Goal: Feedback & Contribution: Contribute content

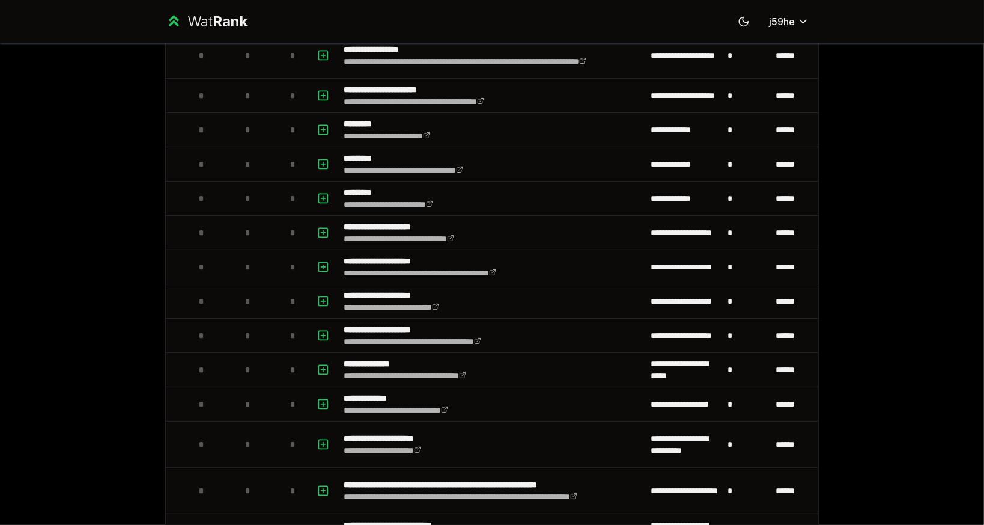
scroll to position [138, 0]
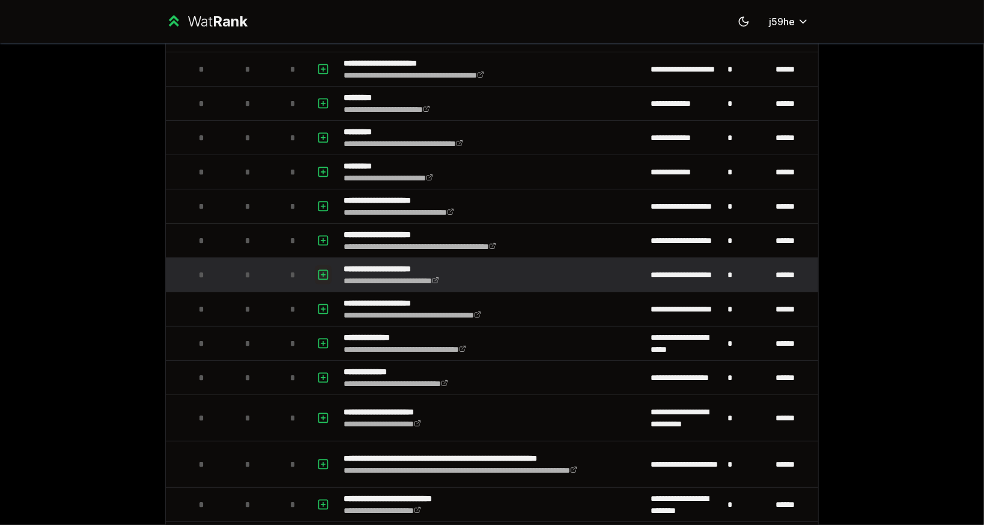
click at [317, 275] on icon "button" at bounding box center [323, 274] width 12 height 14
select select
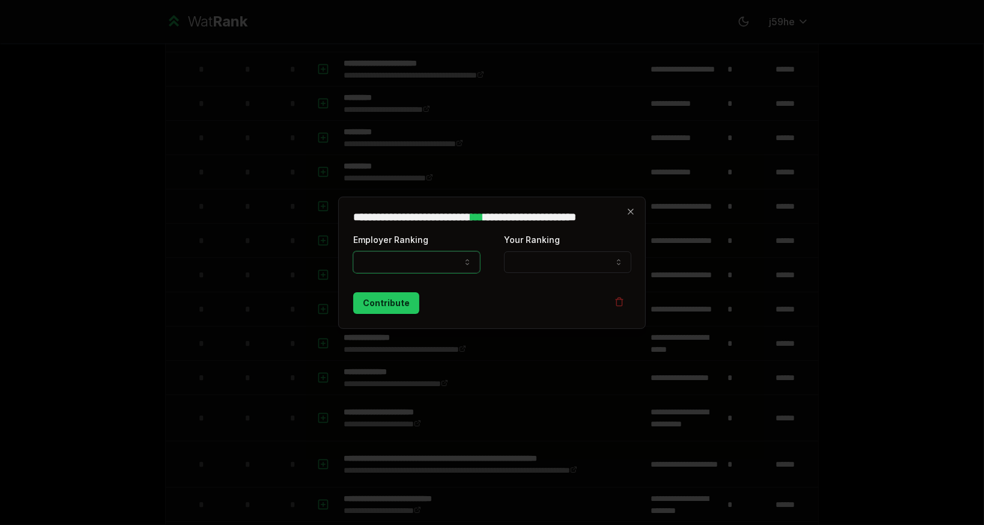
click at [419, 268] on button "Employer Ranking" at bounding box center [416, 262] width 127 height 22
select select "*****"
click at [559, 264] on button "Your Ranking" at bounding box center [567, 262] width 127 height 22
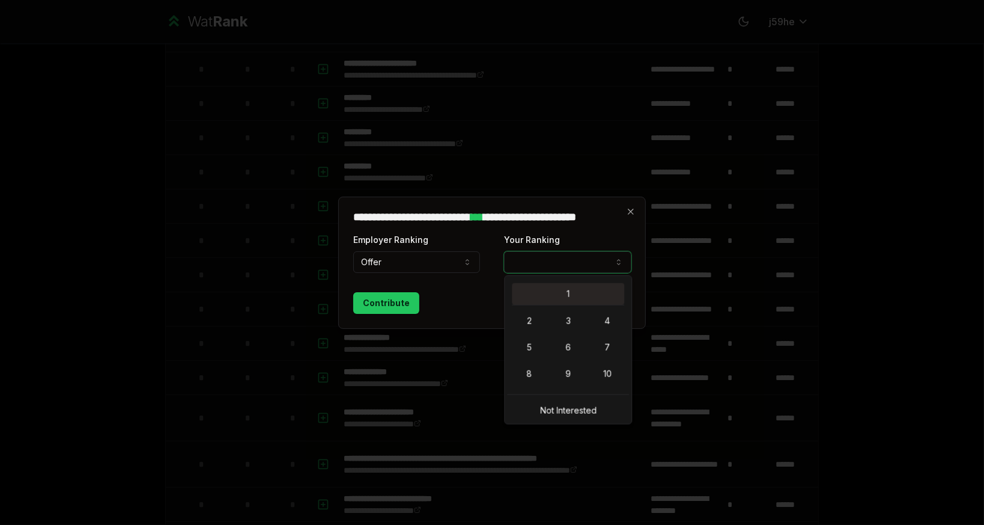
select select "*"
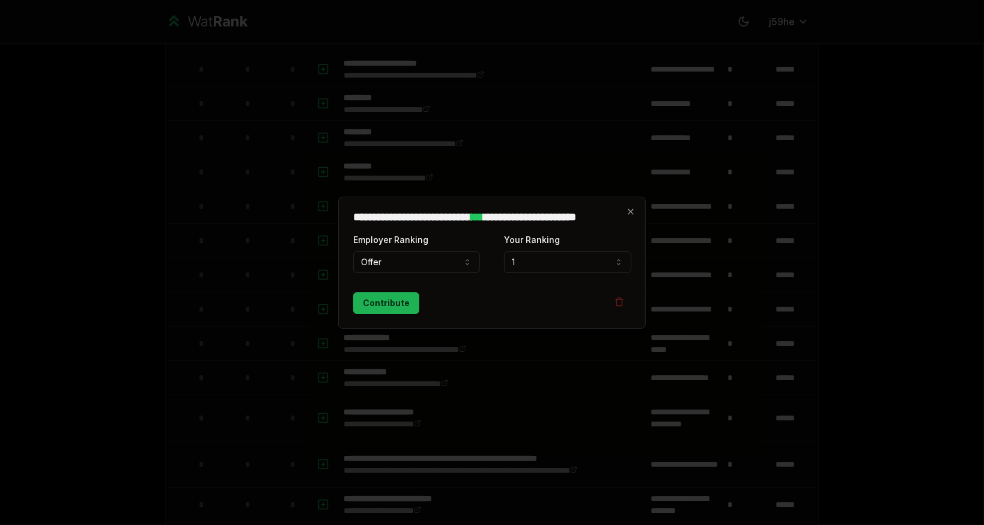
click at [397, 308] on button "Contribute" at bounding box center [386, 303] width 66 height 22
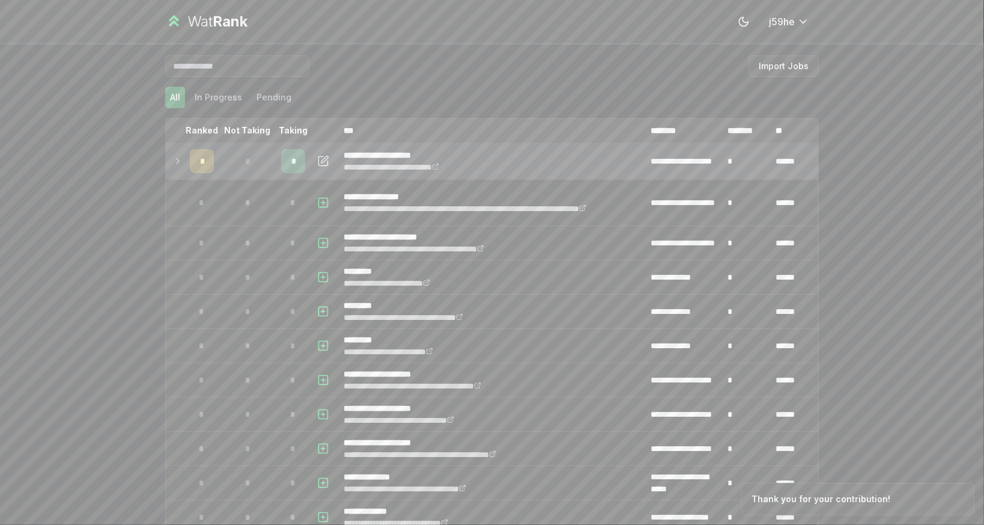
click at [175, 156] on icon at bounding box center [178, 161] width 10 height 14
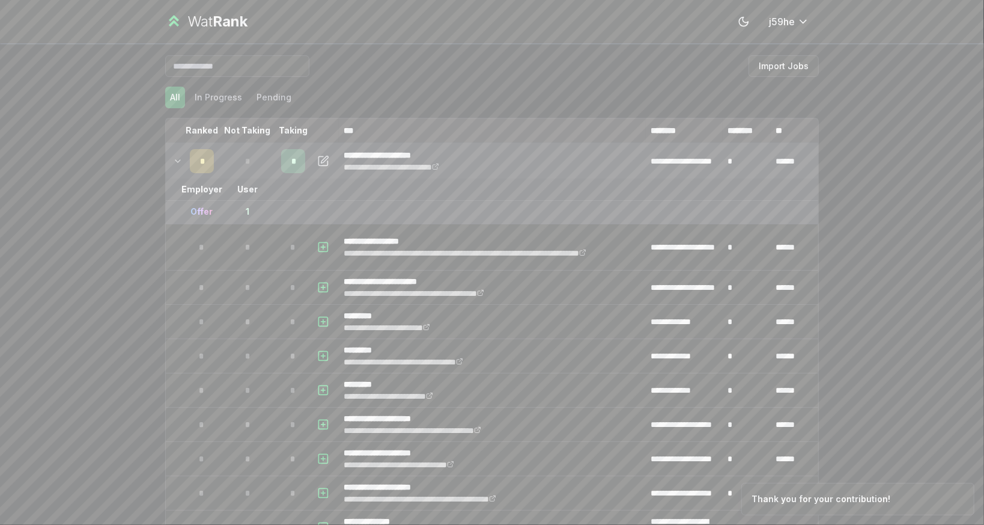
click at [173, 156] on icon at bounding box center [178, 161] width 10 height 14
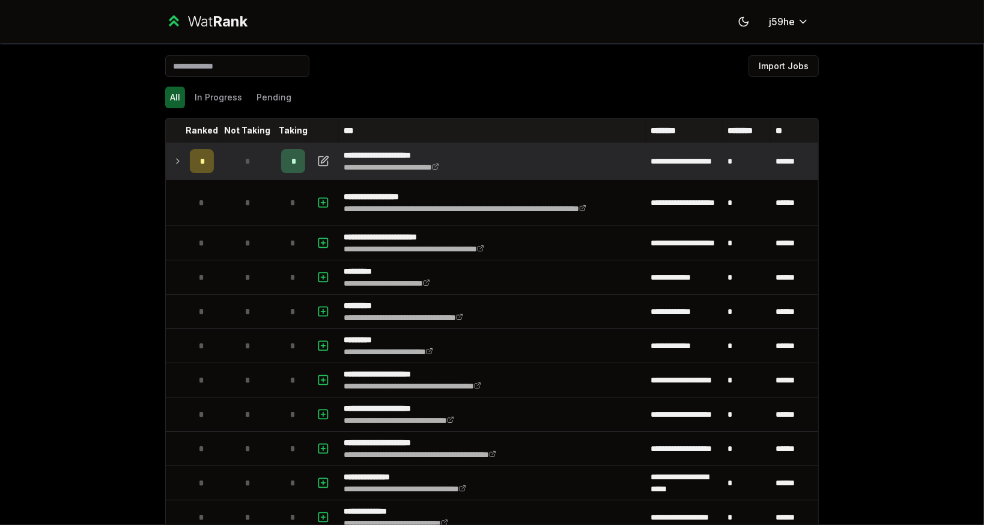
click at [177, 159] on icon at bounding box center [178, 161] width 2 height 5
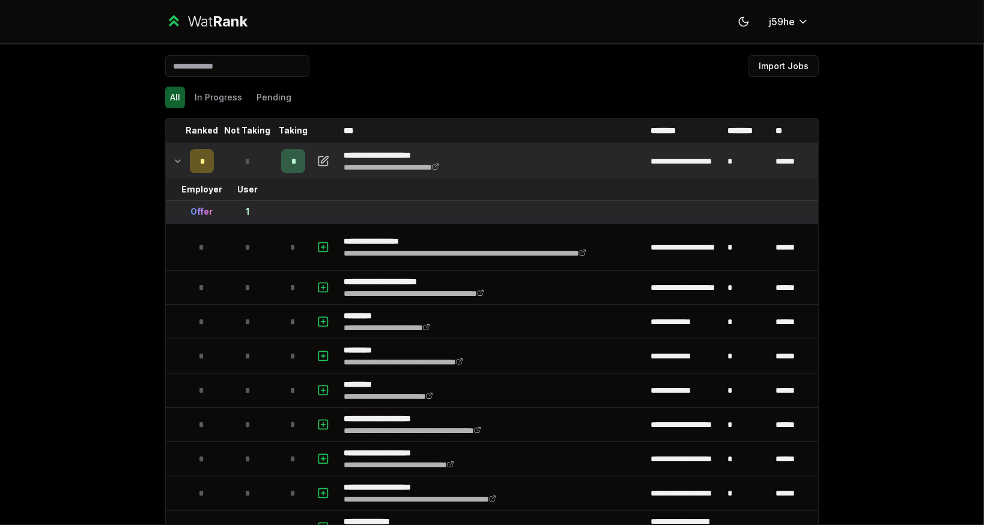
click at [174, 157] on icon at bounding box center [178, 161] width 10 height 14
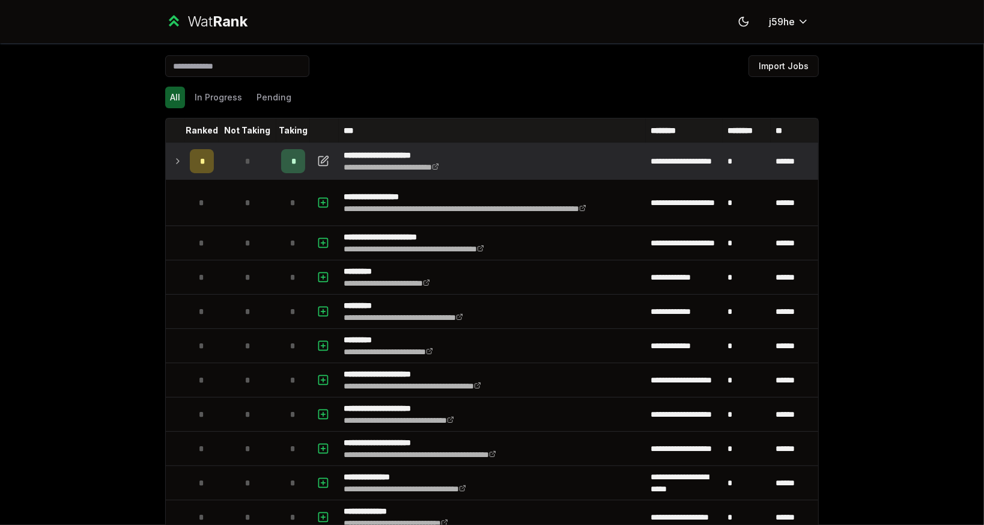
click at [174, 157] on icon at bounding box center [178, 161] width 10 height 14
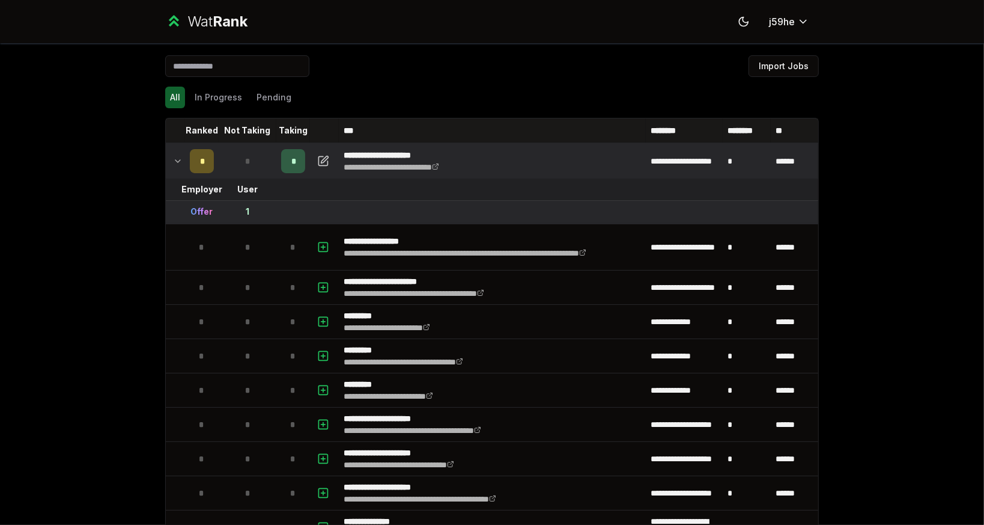
click at [174, 157] on icon at bounding box center [178, 161] width 10 height 14
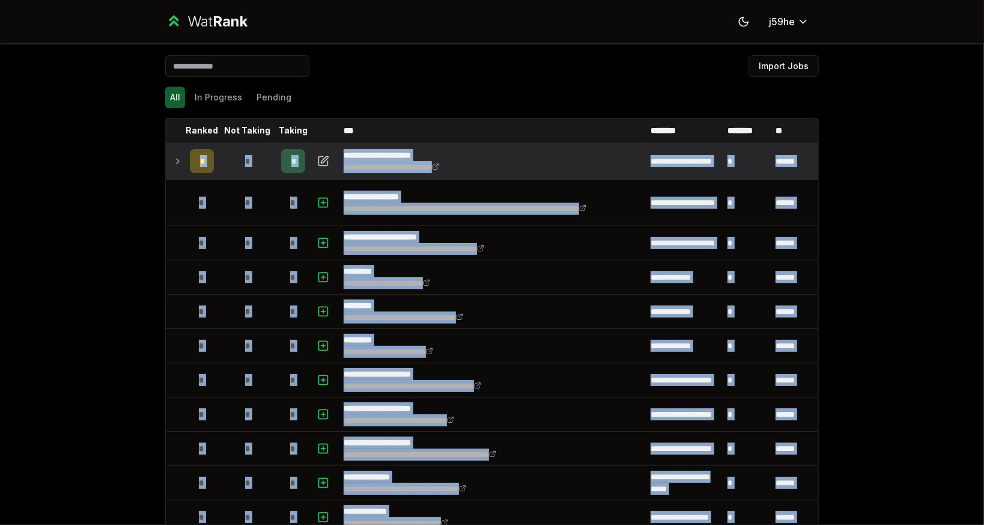
click at [118, 250] on div "**********" at bounding box center [492, 262] width 984 height 525
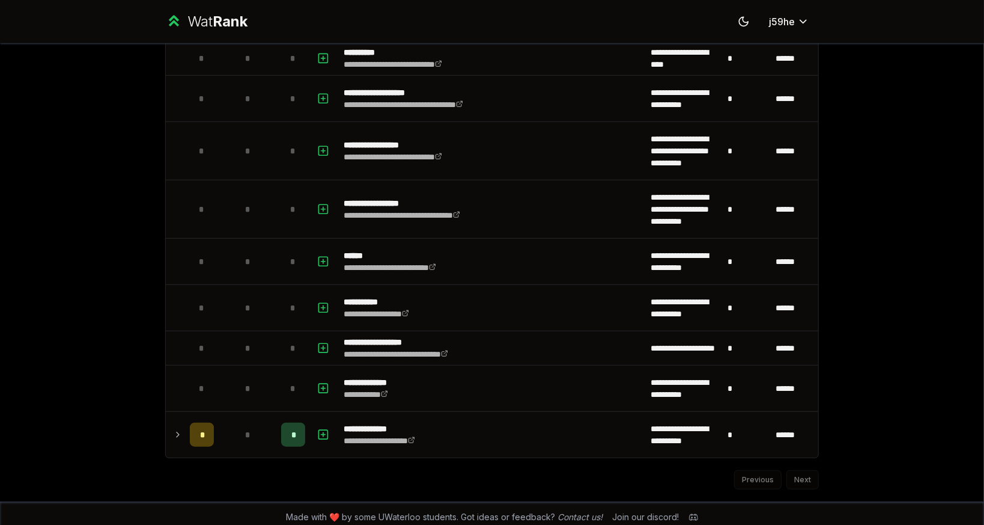
scroll to position [654, 0]
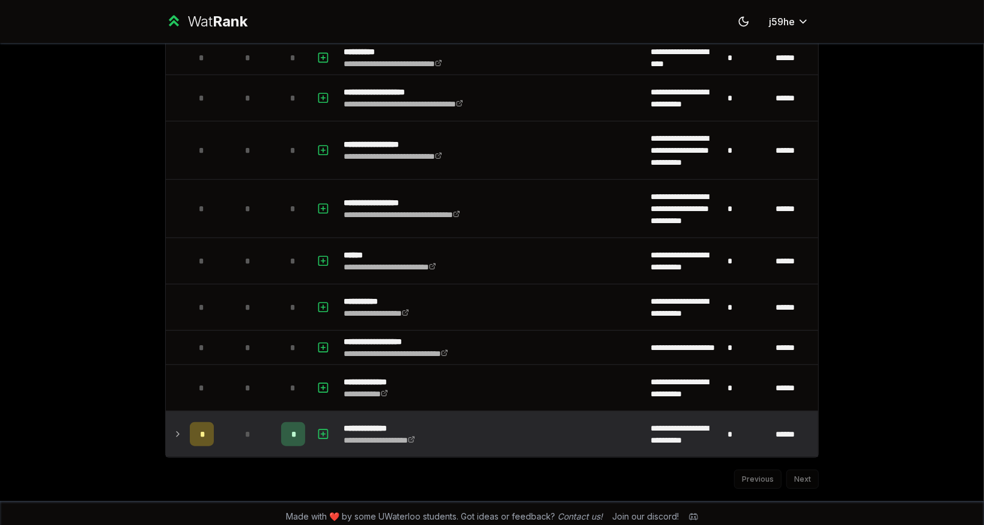
click at [174, 427] on icon at bounding box center [178, 434] width 10 height 14
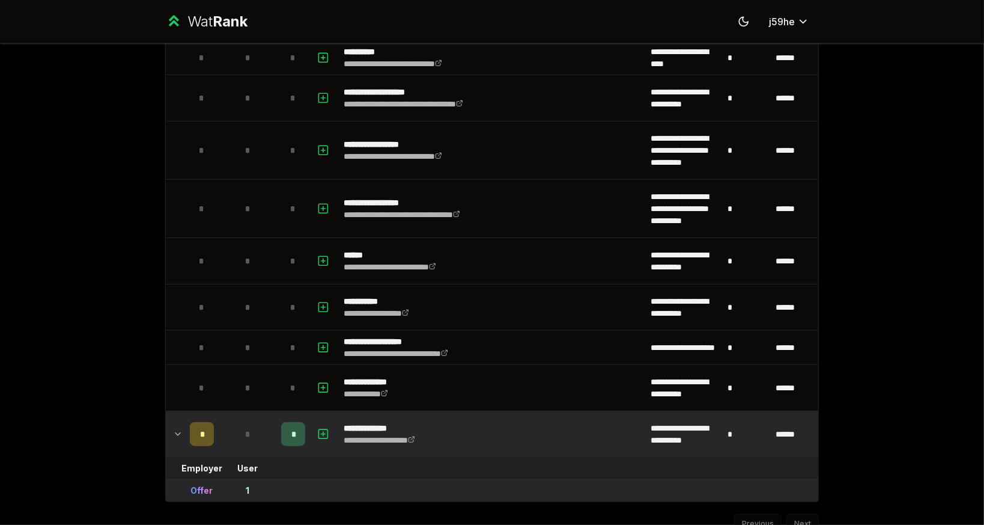
click at [175, 427] on icon at bounding box center [178, 434] width 10 height 14
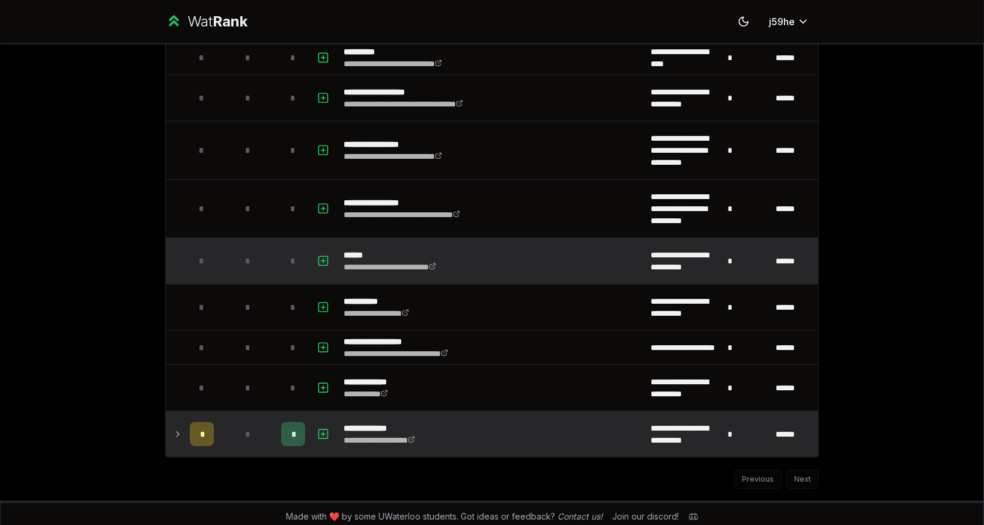
scroll to position [0, 0]
